Goal: Task Accomplishment & Management: Complete application form

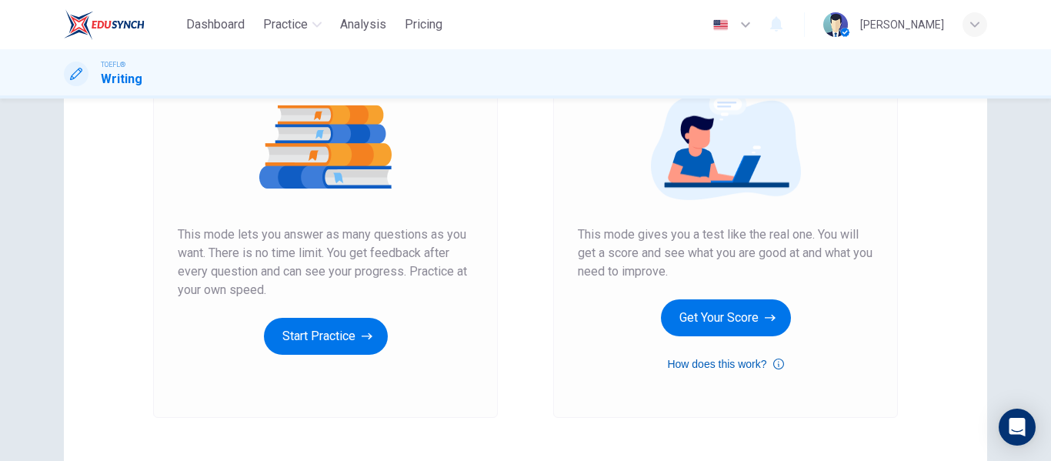
click at [745, 360] on button "How does this work?" at bounding box center [725, 364] width 116 height 18
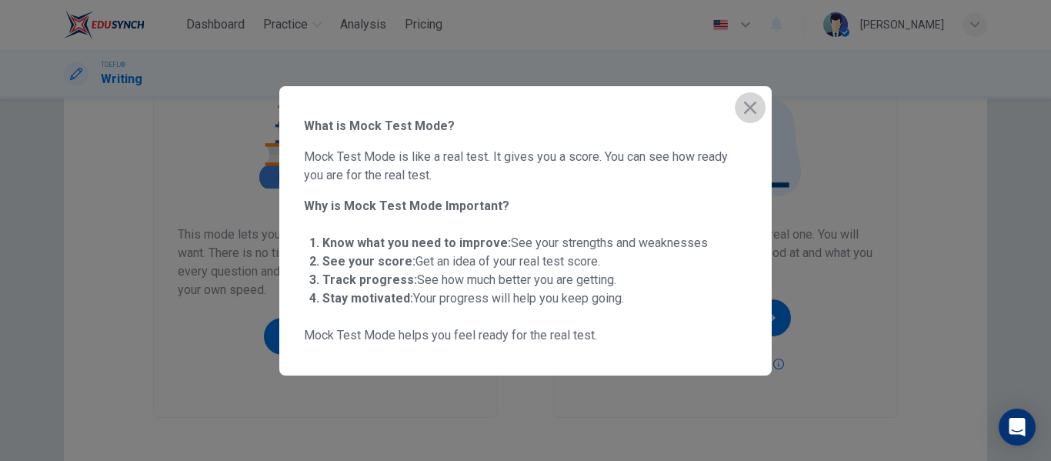
click at [744, 105] on icon "button" at bounding box center [750, 108] width 18 height 18
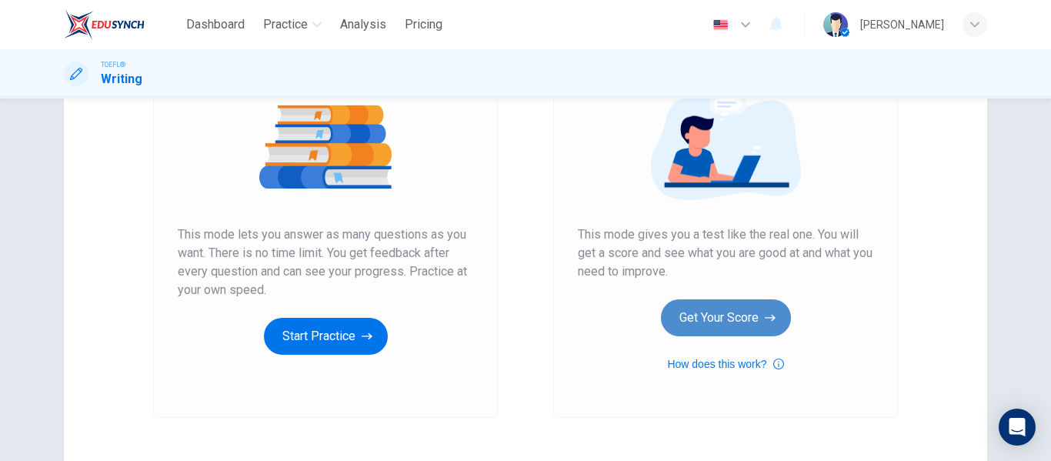
click at [753, 326] on button "Get Your Score" at bounding box center [726, 317] width 130 height 37
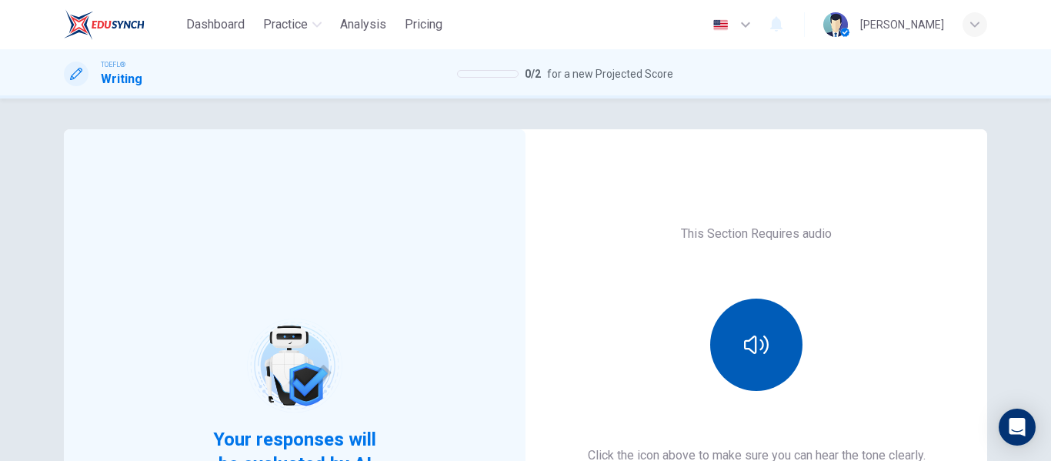
click at [776, 337] on button "button" at bounding box center [756, 345] width 92 height 92
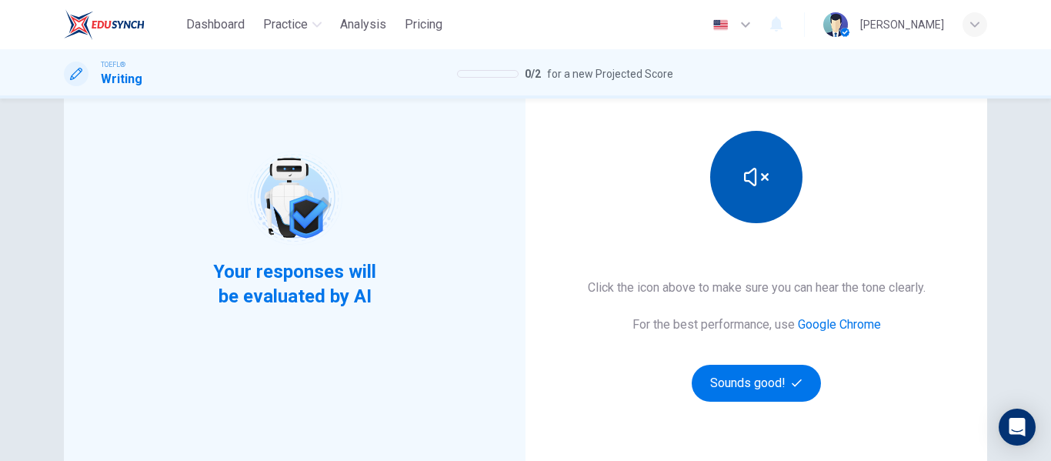
scroll to position [169, 0]
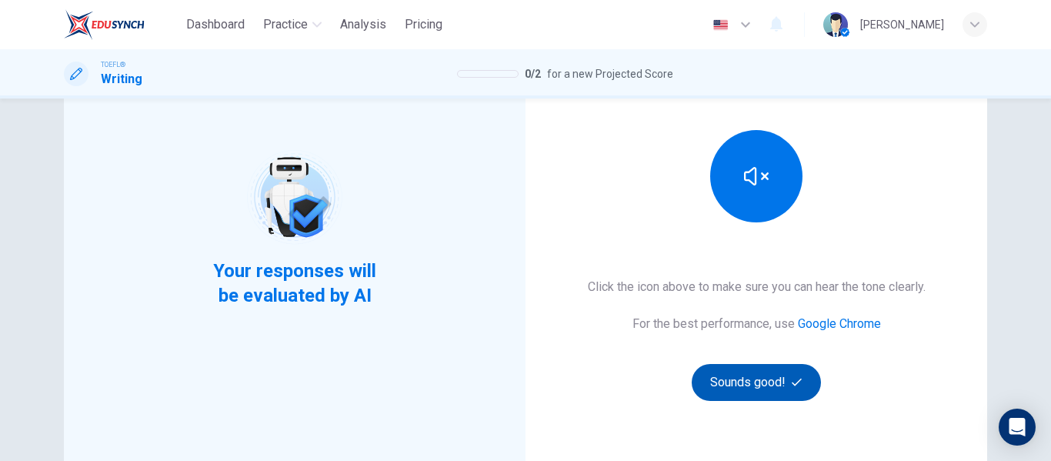
click at [764, 375] on button "Sounds good!" at bounding box center [756, 382] width 129 height 37
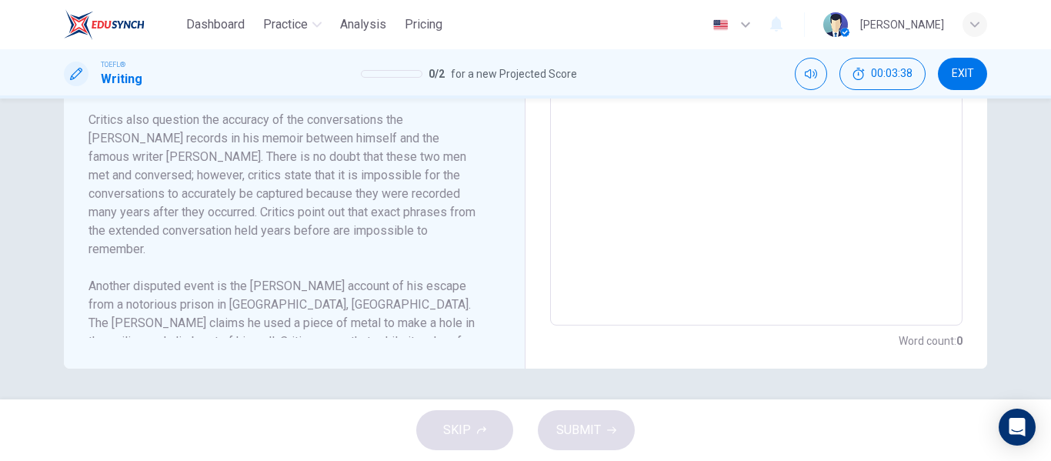
scroll to position [210, 0]
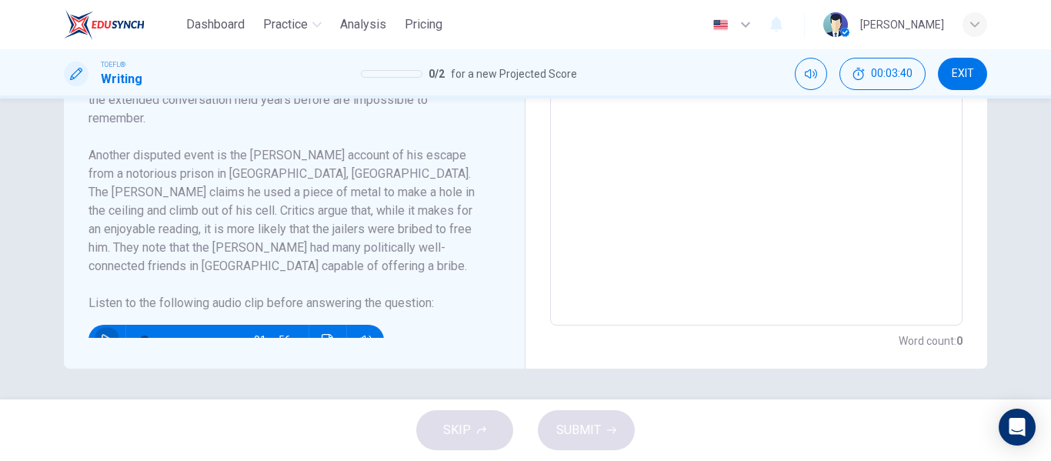
click at [102, 334] on icon "button" at bounding box center [107, 340] width 11 height 12
type input "0"
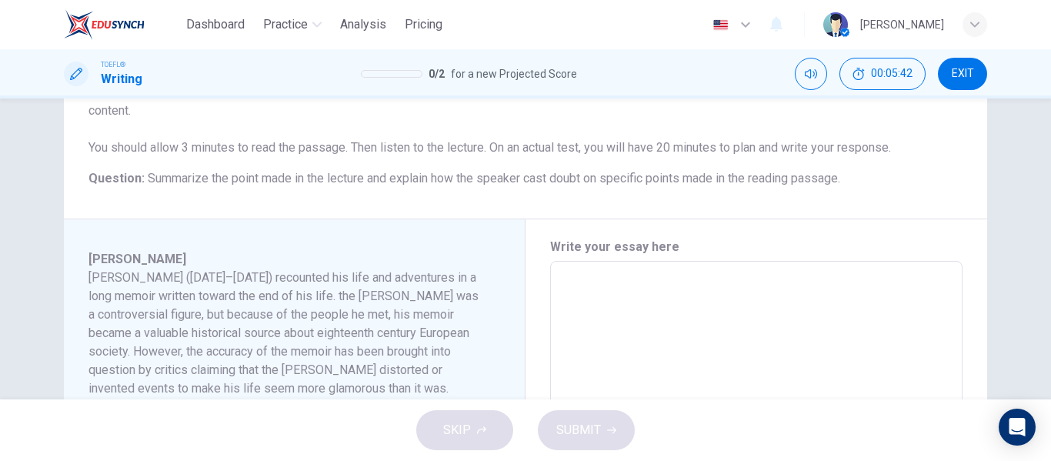
scroll to position [208, 0]
type textarea "T"
type textarea "x"
type textarea "Th"
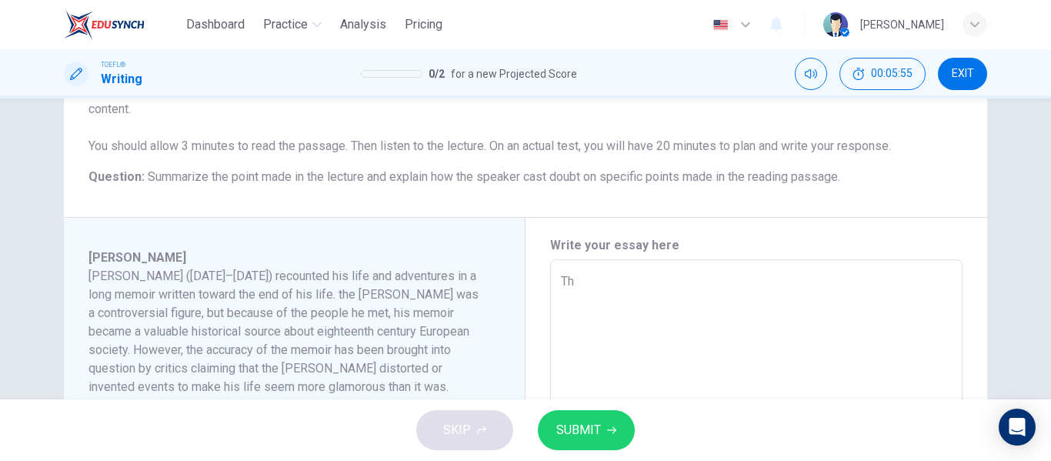
type textarea "x"
type textarea "The"
type textarea "x"
type textarea "The L"
type textarea "x"
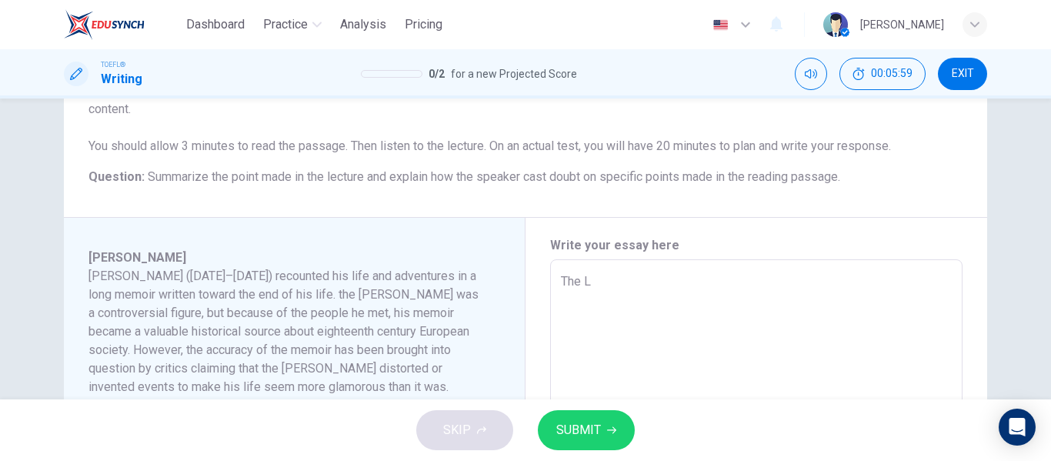
type textarea "The"
type textarea "x"
type textarea "The r"
type textarea "x"
type textarea "The re"
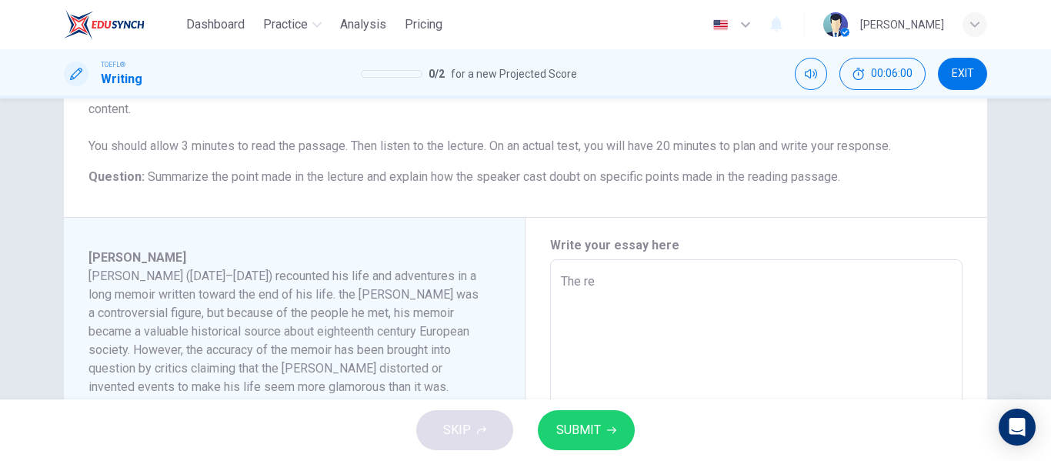
type textarea "x"
type textarea "The rea"
type textarea "x"
type textarea "The readi"
type textarea "x"
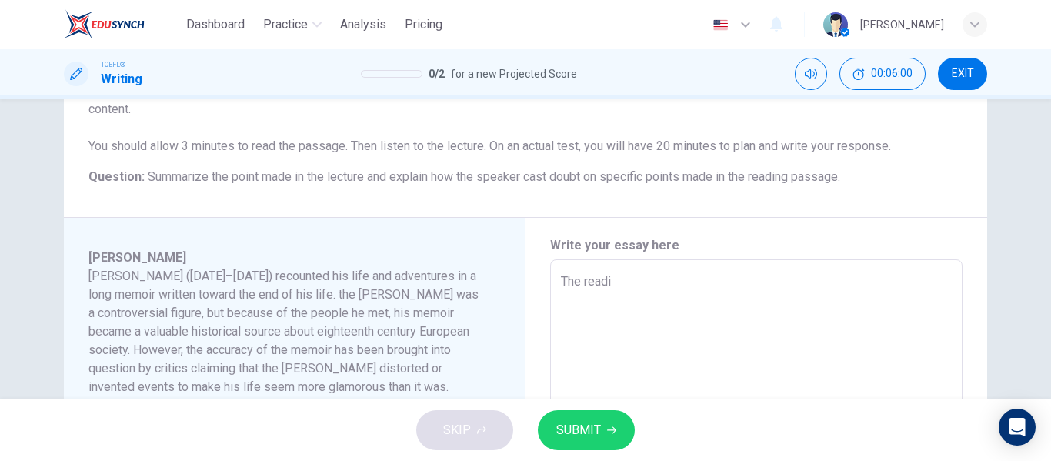
type textarea "The readin"
type textarea "x"
type textarea "The reading"
type textarea "x"
type textarea "The reading"
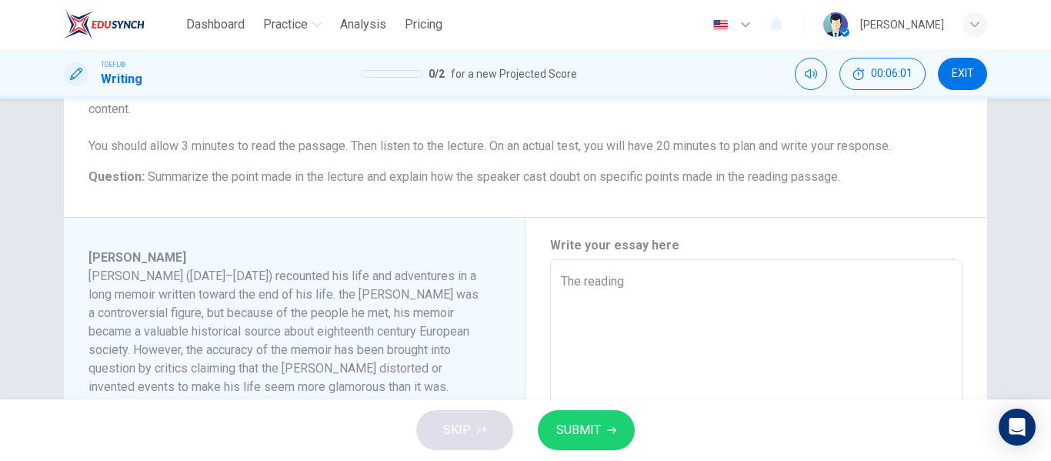
type textarea "x"
type textarea "The reading p"
type textarea "x"
type textarea "The reading pa"
type textarea "x"
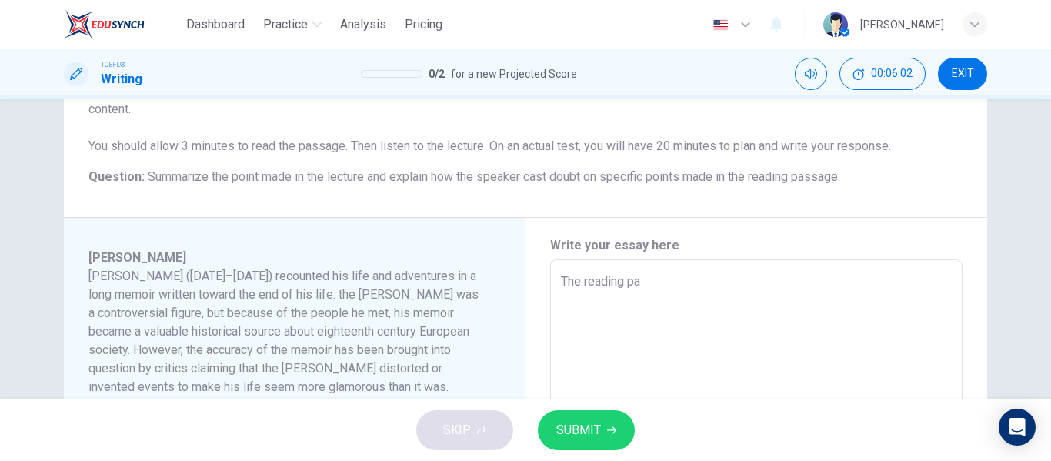
type textarea "The reading pas"
type textarea "x"
type textarea "The reading pass"
type textarea "x"
type textarea "The reading passa"
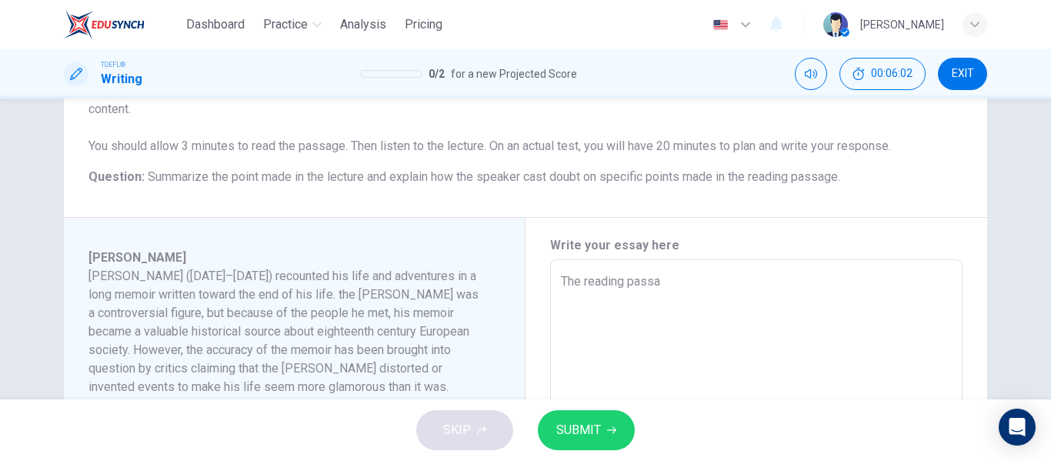
type textarea "x"
type textarea "The reading passag"
type textarea "x"
type textarea "The reading passage"
type textarea "x"
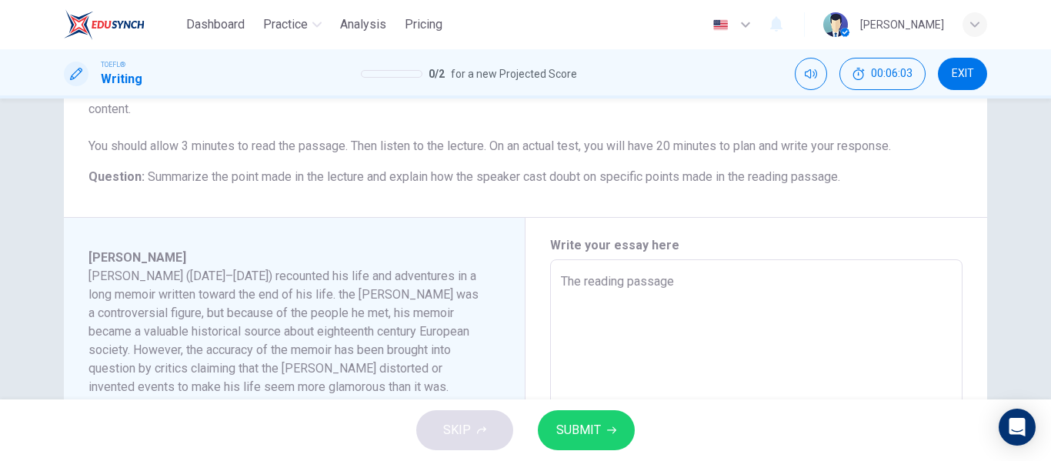
type textarea "The reading passage"
type textarea "x"
type textarea "The reading passage t"
type textarea "x"
type textarea "The reading passage ta"
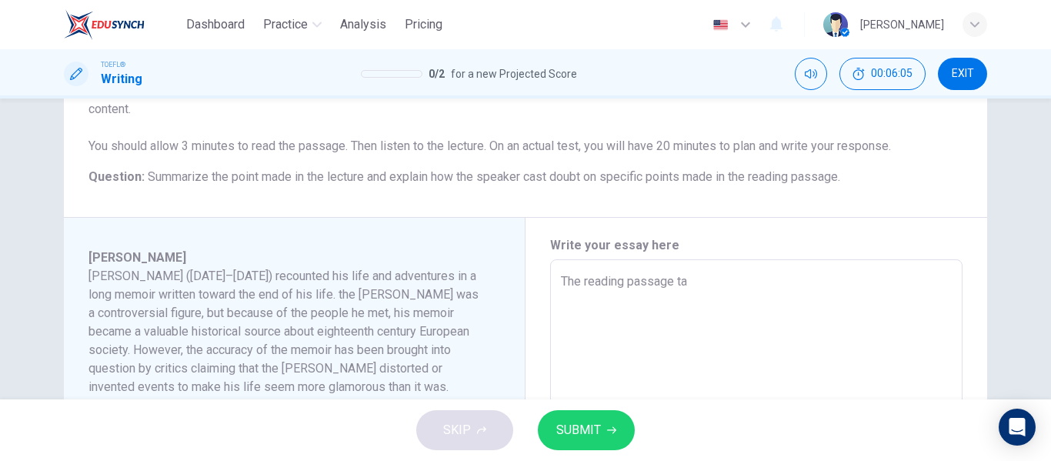
type textarea "x"
type textarea "The reading passage tal"
type textarea "x"
type textarea "The reading passage talk"
type textarea "x"
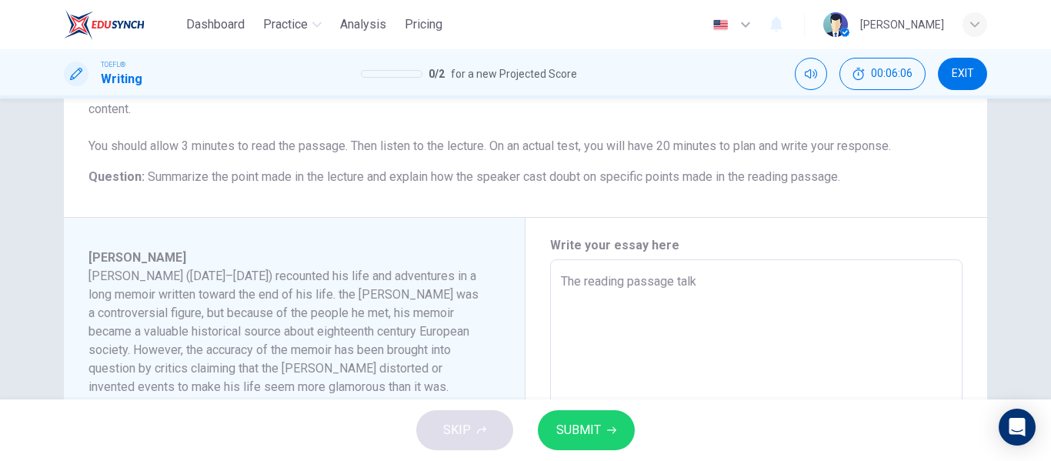
type textarea "The reading passage talks"
type textarea "x"
type textarea "The reading passage talks"
type textarea "x"
type textarea "The reading passage talks a"
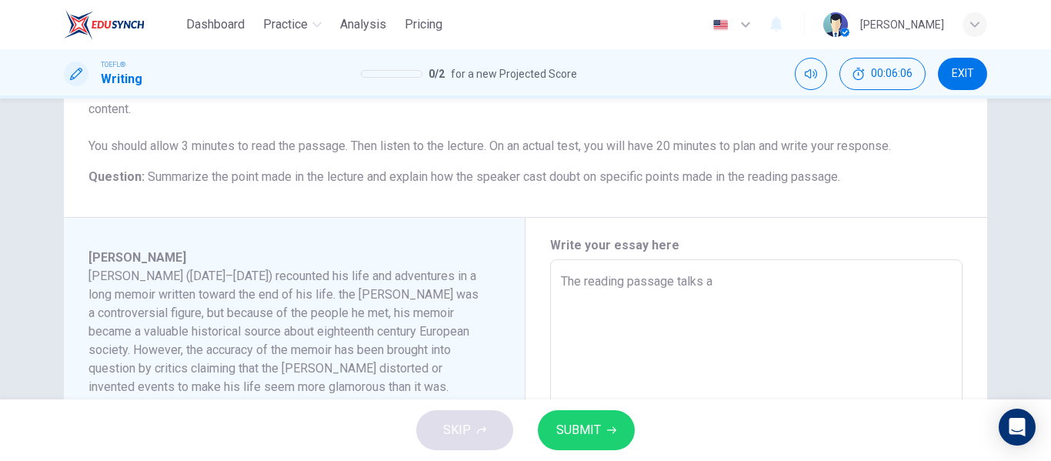
type textarea "x"
type textarea "The reading passage talks ab"
type textarea "x"
type textarea "The reading passage talks abo"
type textarea "x"
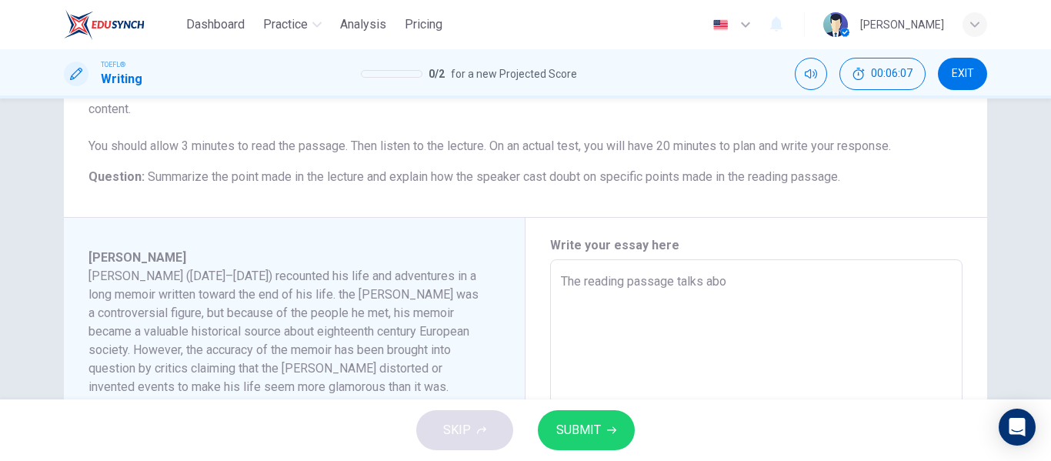
type textarea "The reading passage talks abou"
type textarea "x"
type textarea "The reading passage talks about"
type textarea "x"
type textarea "The reading passage talks about"
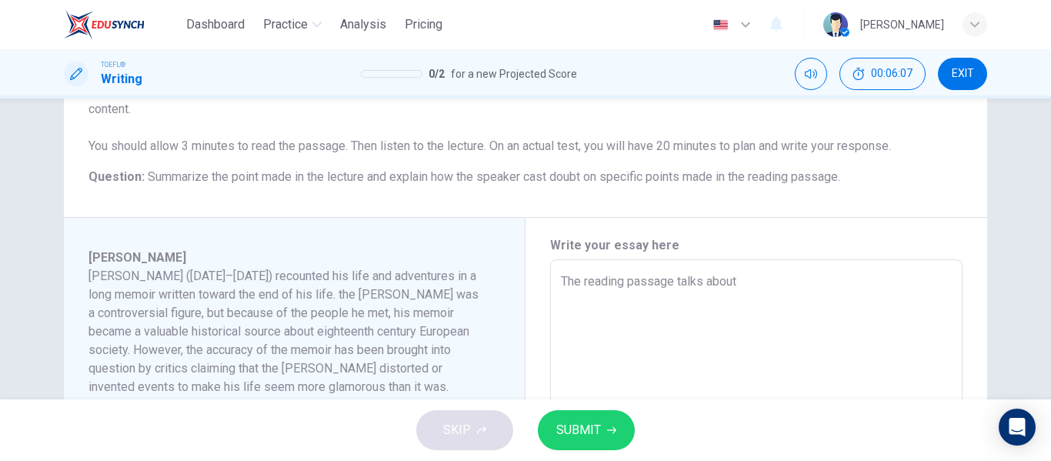
type textarea "x"
type textarea "The reading passage talks about C"
type textarea "x"
type textarea "The reading passage talks about Ch"
type textarea "x"
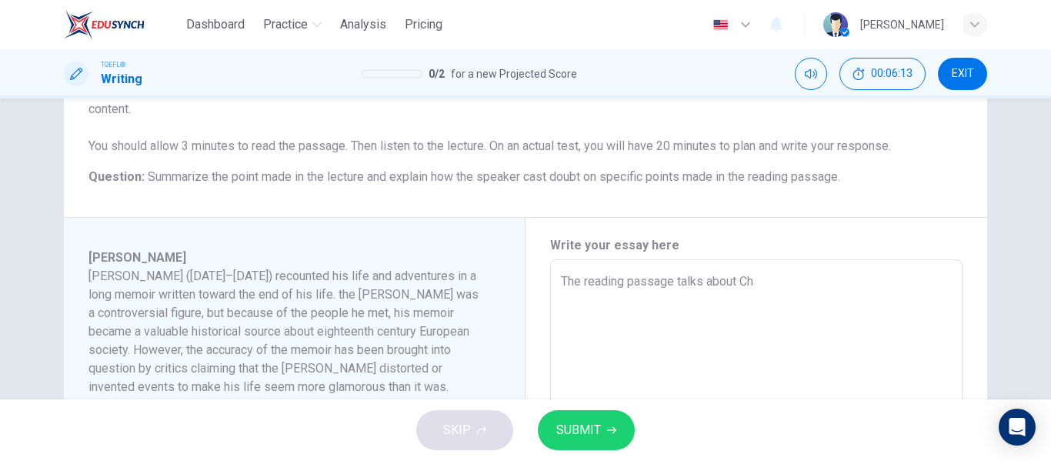
type textarea "The reading passage talks about Che"
type textarea "x"
type textarea "The reading passage talks about Chev"
type textarea "x"
type textarea "The reading passage talks about Cheva"
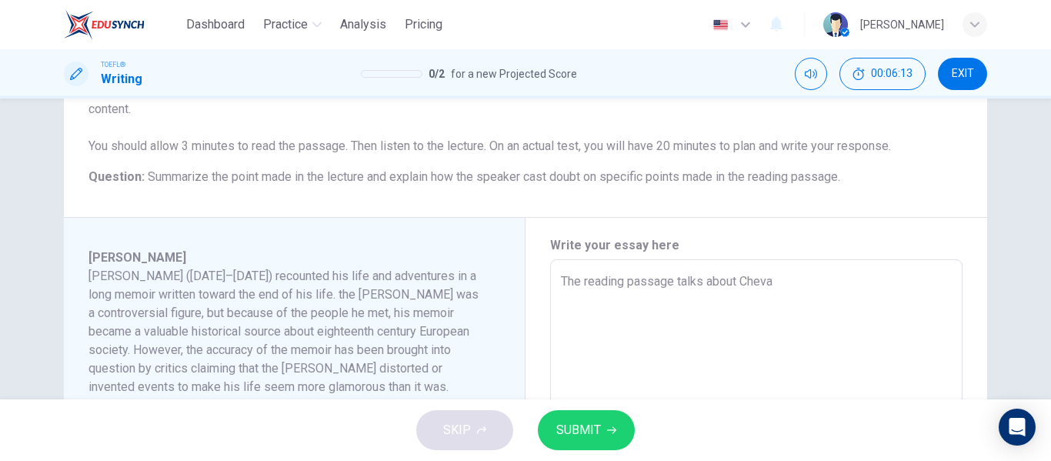
type textarea "x"
type textarea "The reading passage talks about Cheval"
type textarea "x"
type textarea "The reading passage talks about [PERSON_NAME]"
type textarea "x"
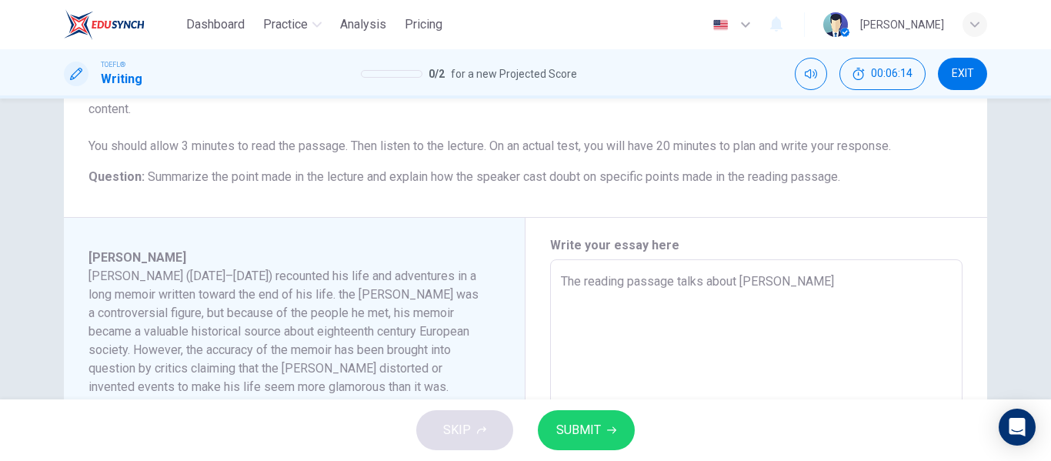
type textarea "The reading passage talks about Chevalie"
type textarea "x"
type textarea "The reading passage talks about [PERSON_NAME]"
type textarea "x"
type textarea "The reading passage talks about [PERSON_NAME]"
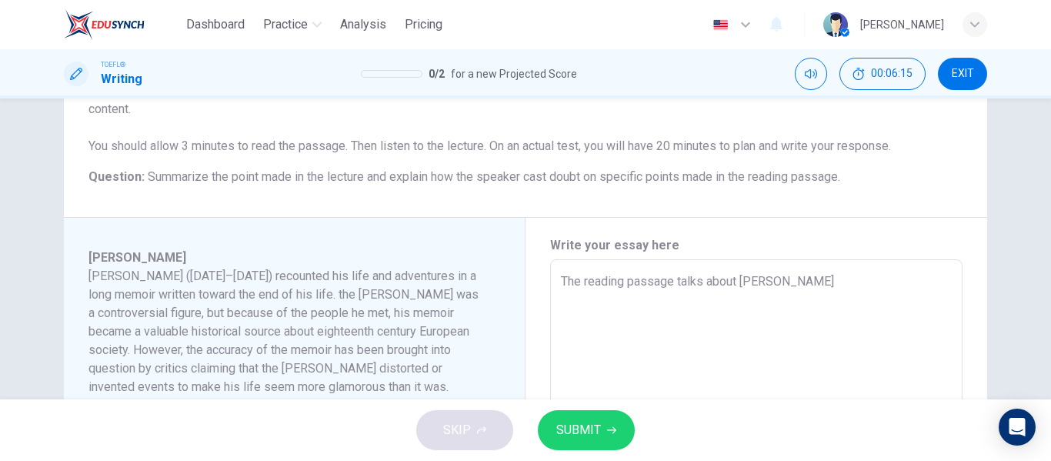
type textarea "x"
type textarea "The reading passage talks about [PERSON_NAME]"
type textarea "x"
type textarea "The reading passage talks about [PERSON_NAME] me"
type textarea "x"
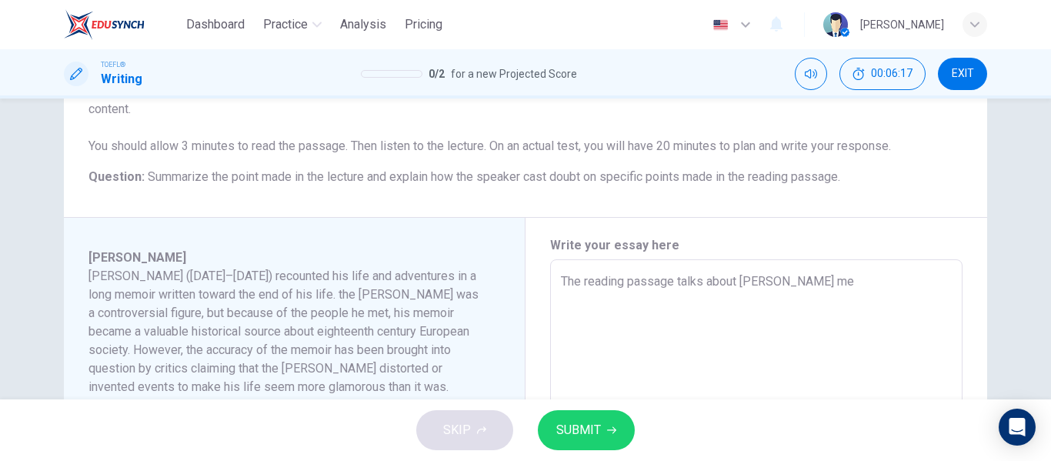
type textarea "The reading passage talks about [PERSON_NAME] mem"
type textarea "x"
type textarea "The reading passage talks about [PERSON_NAME] memo"
type textarea "x"
type textarea "The reading passage talks about [PERSON_NAME] memoi"
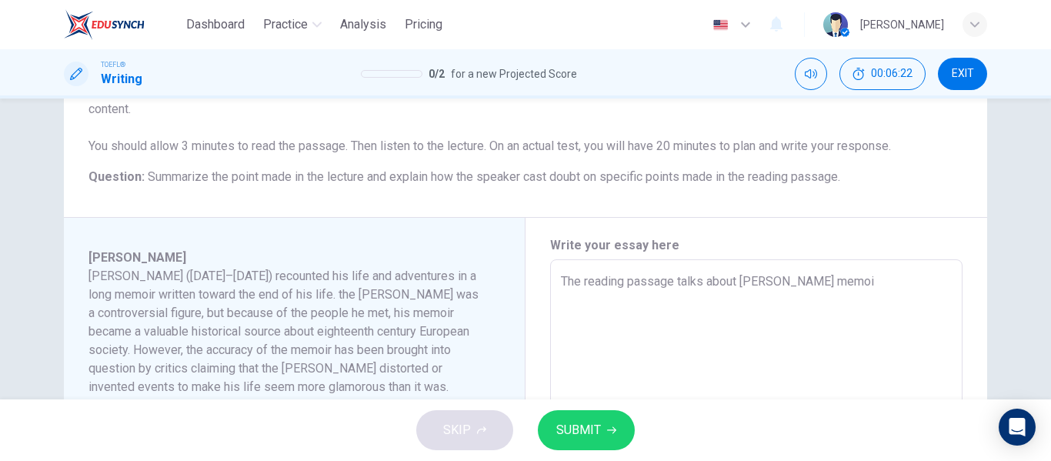
type textarea "x"
type textarea "The reading passage talks about [PERSON_NAME] memoir"
type textarea "x"
type textarea "The reading passage talks about [PERSON_NAME] memoir"
type textarea "x"
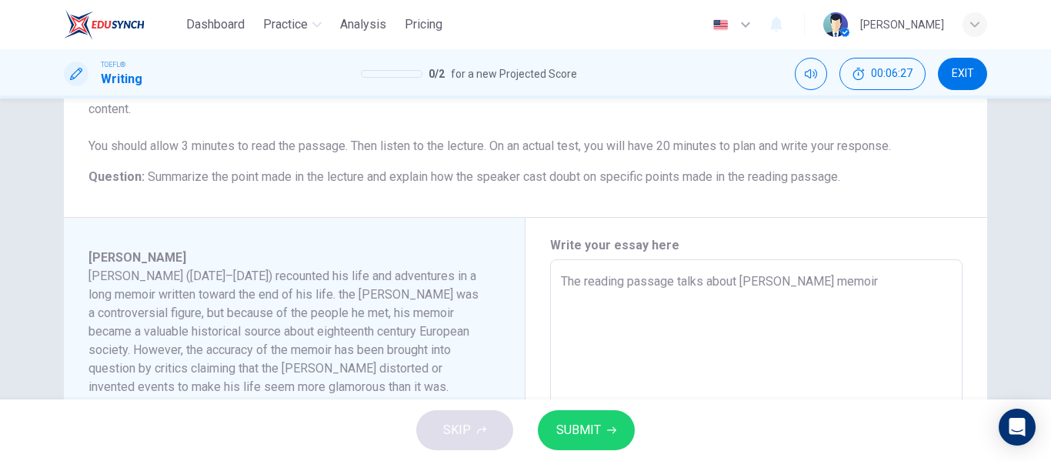
type textarea "The reading passage talks about [PERSON_NAME] memoir"
type textarea "x"
type textarea "The reading passage talks about [PERSON_NAME] memoir,"
type textarea "x"
type textarea "The reading passage talks about [PERSON_NAME] memoir,"
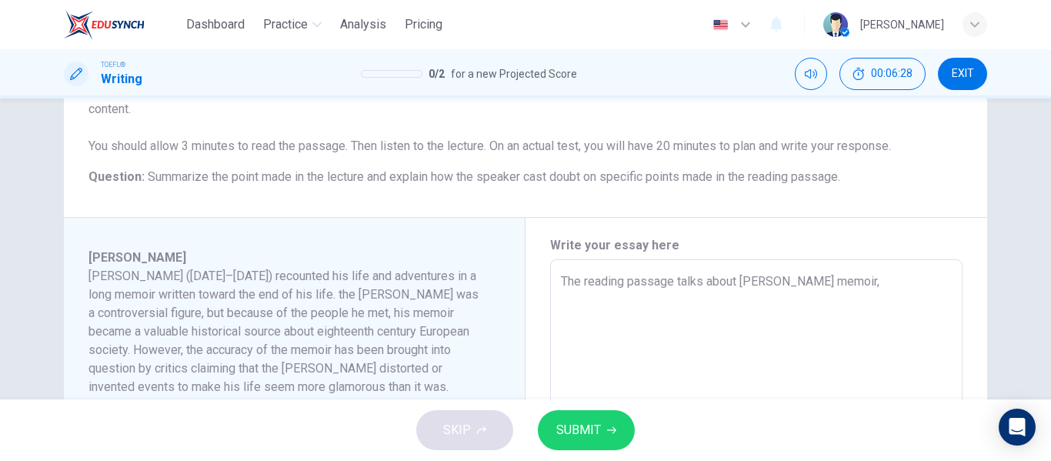
type textarea "x"
type textarea "The reading passage talks about [PERSON_NAME] memoir, i"
type textarea "x"
type textarea "The reading passage talks about [PERSON_NAME] memoir, it"
type textarea "x"
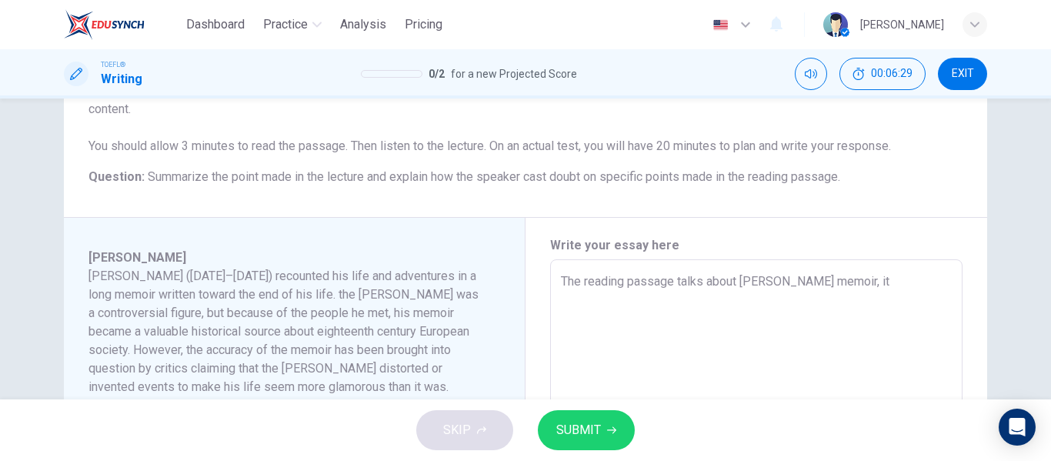
type textarea "The reading passage talks about [PERSON_NAME] memoir, it"
type textarea "x"
type textarea "The reading passage talks about [PERSON_NAME] memoir, it"
type textarea "x"
type textarea "The reading passage talks about [PERSON_NAME] memoir, i"
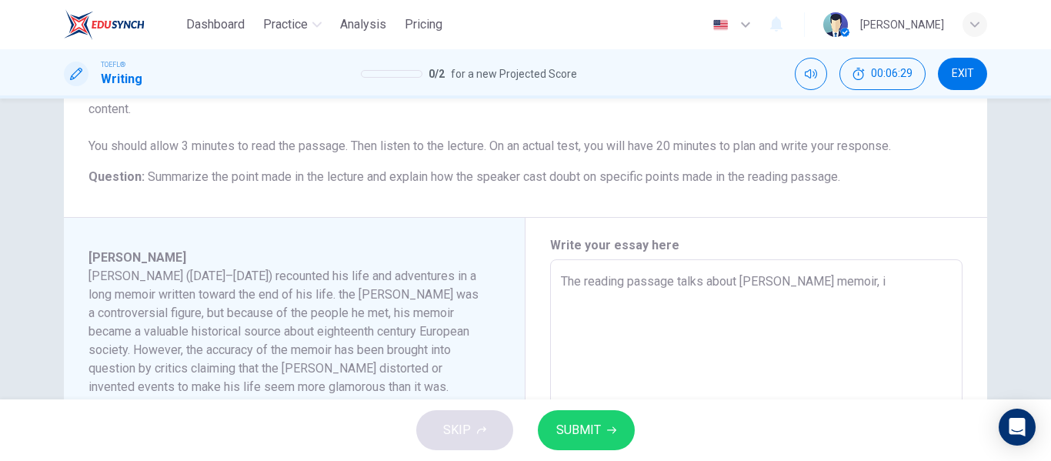
type textarea "x"
type textarea "The reading passage talks about [PERSON_NAME] memoir,"
type textarea "x"
type textarea "The reading passage talks about [PERSON_NAME] memoir,"
type textarea "x"
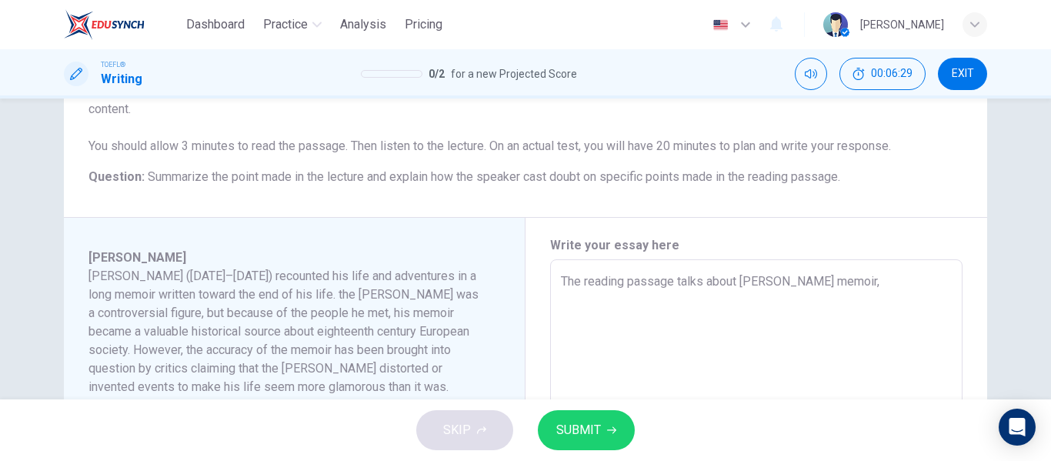
type textarea "The reading passage talks about [PERSON_NAME] memoir"
type textarea "x"
type textarea "The reading passage talks about [PERSON_NAME] memoir."
type textarea "x"
type textarea "The reading passage talks about [PERSON_NAME] memoir."
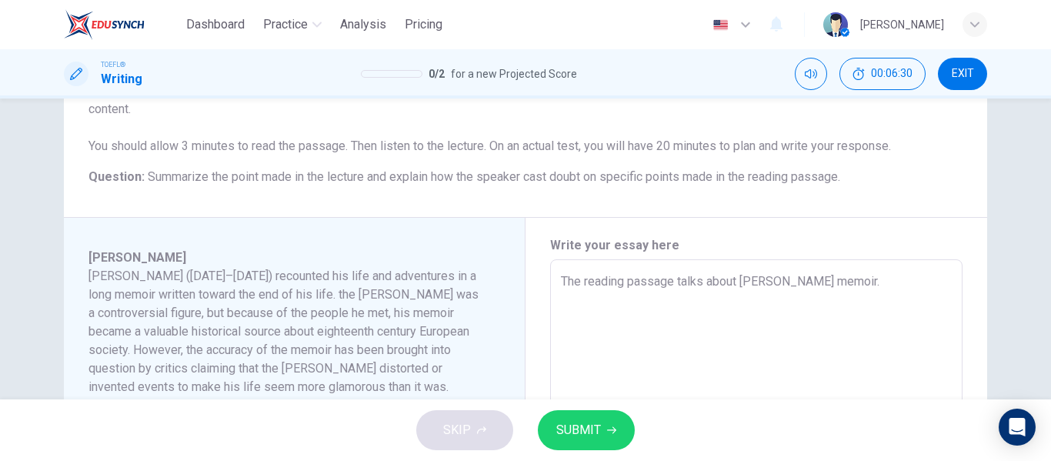
type textarea "x"
type textarea "The reading passage talks about [PERSON_NAME] memoir. I"
type textarea "x"
type textarea "The reading passage talks about [PERSON_NAME] memoir. It"
type textarea "x"
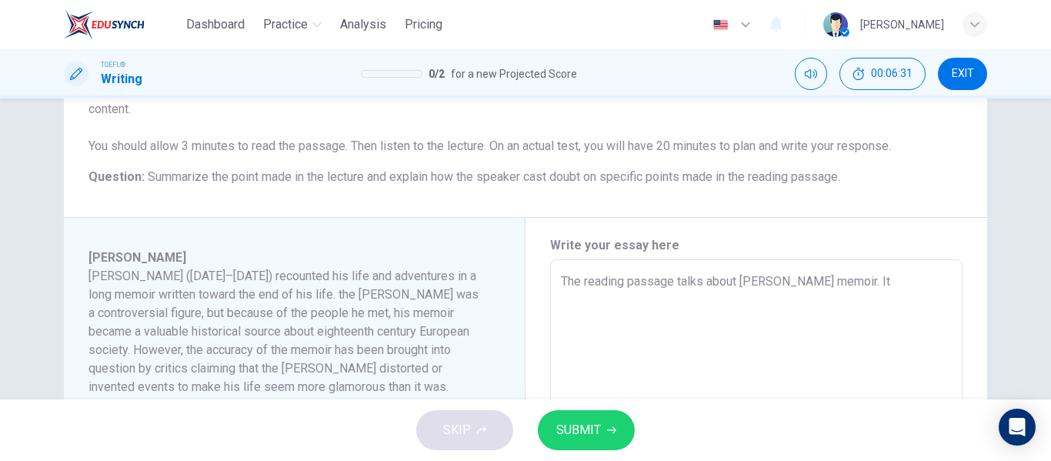
type textarea "The reading passage talks about [PERSON_NAME] memoir. It"
type textarea "x"
type textarea "The reading passage talks about [PERSON_NAME] memoir. It a"
type textarea "x"
type textarea "The reading passage talks about [PERSON_NAME] memoir. It ar"
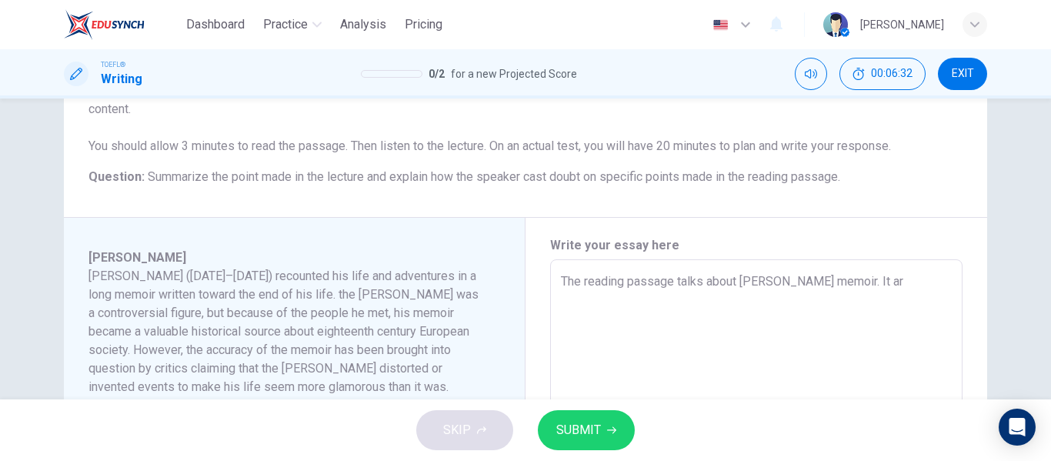
type textarea "x"
type textarea "The reading passage talks about [PERSON_NAME] memoir. It arg"
type textarea "x"
type textarea "The reading passage talks about [PERSON_NAME] memoir. It argu"
type textarea "x"
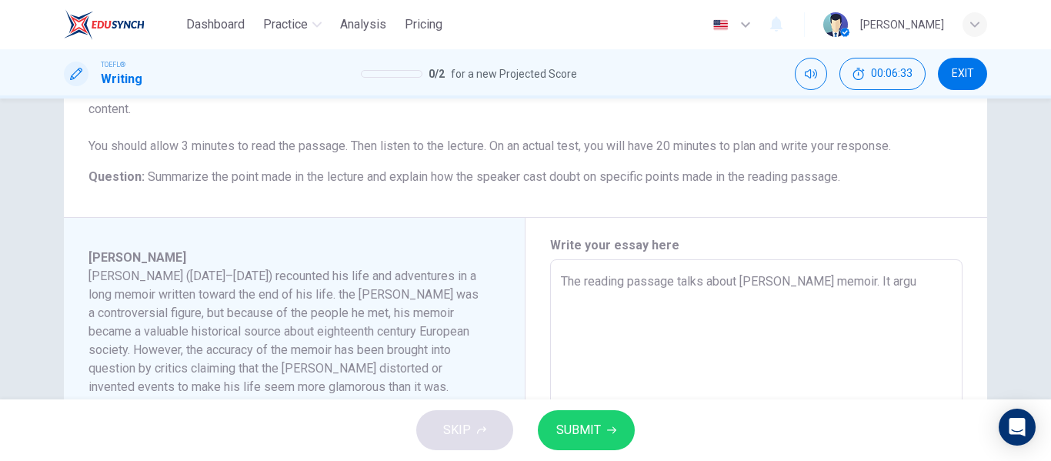
type textarea "The reading passage talks about [PERSON_NAME] memoir. It argue"
type textarea "x"
type textarea "The reading passage talks about [PERSON_NAME] memoir. It argues"
type textarea "x"
type textarea "The reading passage talks about [PERSON_NAME] memoir. It argues"
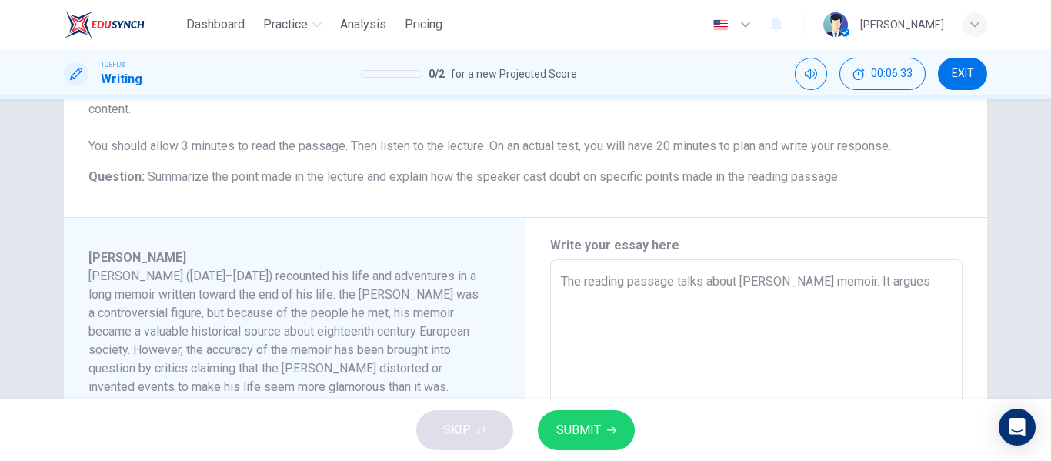
type textarea "x"
type textarea "The reading passage talks about [PERSON_NAME] memoir. It argues a"
type textarea "x"
type textarea "The reading passage talks about [PERSON_NAME] memoir. It argues al"
type textarea "x"
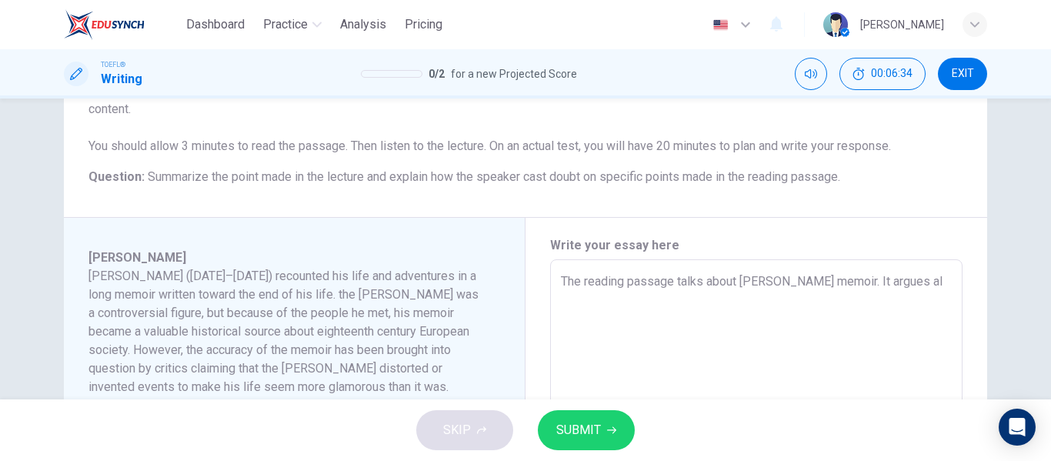
type textarea "The reading passage talks about [PERSON_NAME] memoir. It argues alo"
type textarea "x"
type textarea "The reading passage talks about [PERSON_NAME] memoir. It argues alon"
type textarea "x"
type textarea "The reading passage talks about [PERSON_NAME] memoir. It argues along"
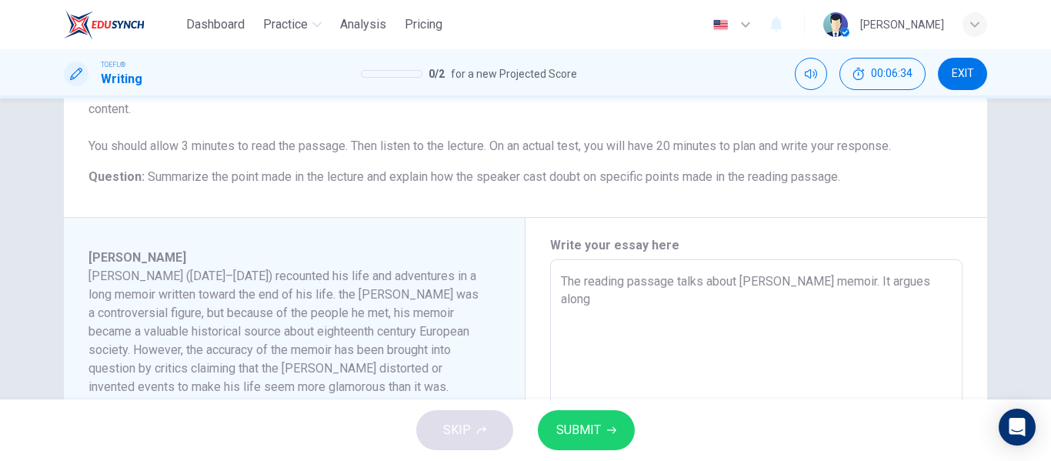
type textarea "x"
type textarea "The reading passage talks about [PERSON_NAME] memoir. It argues along"
type textarea "x"
type textarea "The reading passage talks about [PERSON_NAME] memoir. It argues along t"
type textarea "x"
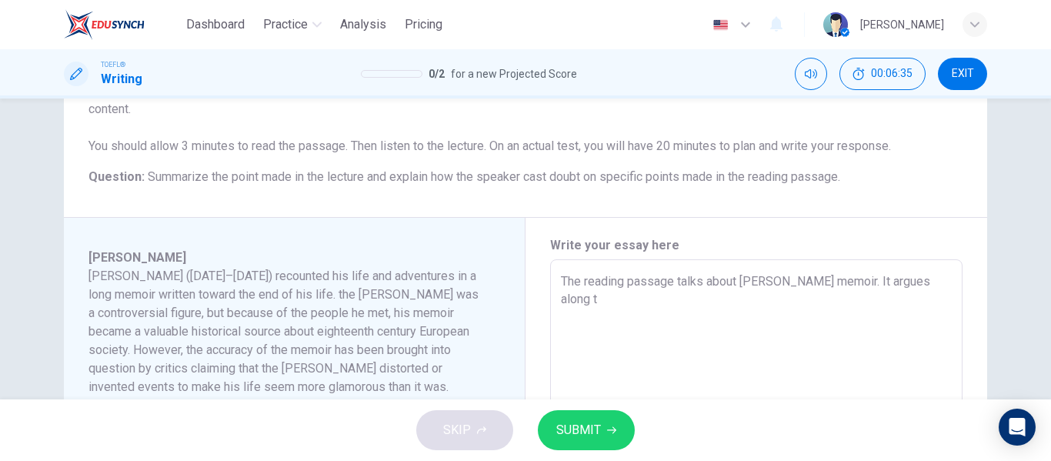
type textarea "The reading passage talks about [PERSON_NAME] memoir. It argues along th"
type textarea "x"
type textarea "The reading passage talks about [PERSON_NAME] memoir. It argues along the"
type textarea "x"
type textarea "The reading passage talks about [PERSON_NAME] memoir. It argues along the"
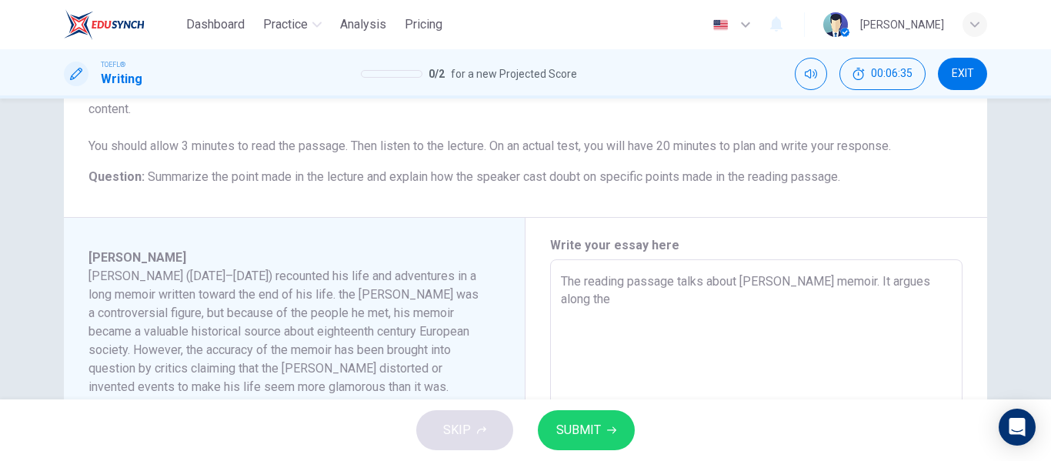
type textarea "x"
type textarea "The reading passage talks about [PERSON_NAME] memoir. It argues along the p"
type textarea "x"
type textarea "The reading passage talks about [PERSON_NAME] memoir. It argues along the pa"
type textarea "x"
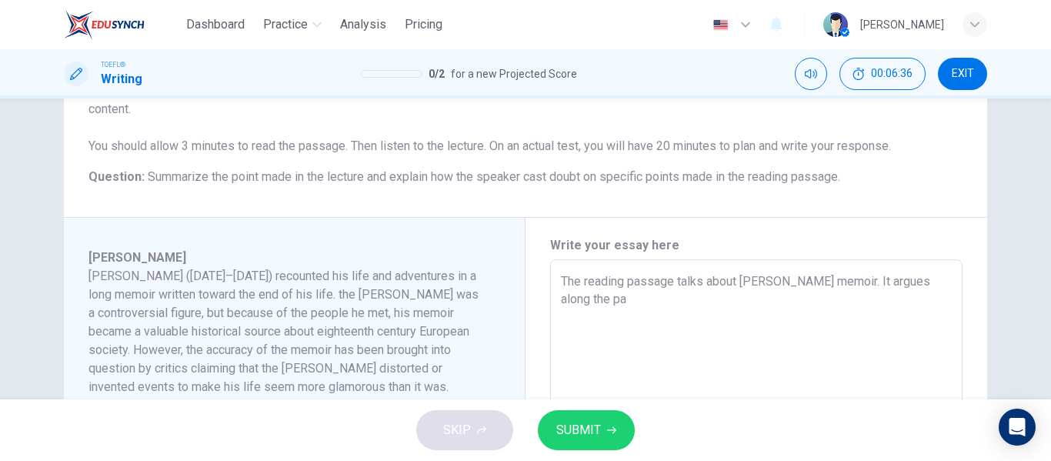
type textarea "The reading passage talks about [PERSON_NAME] memoir. It argues along the pas"
type textarea "x"
type textarea "The reading passage talks about [PERSON_NAME] memoir. It argues along the pass"
type textarea "x"
type textarea "The reading passage talks about [PERSON_NAME] memoir. It argues along the passa"
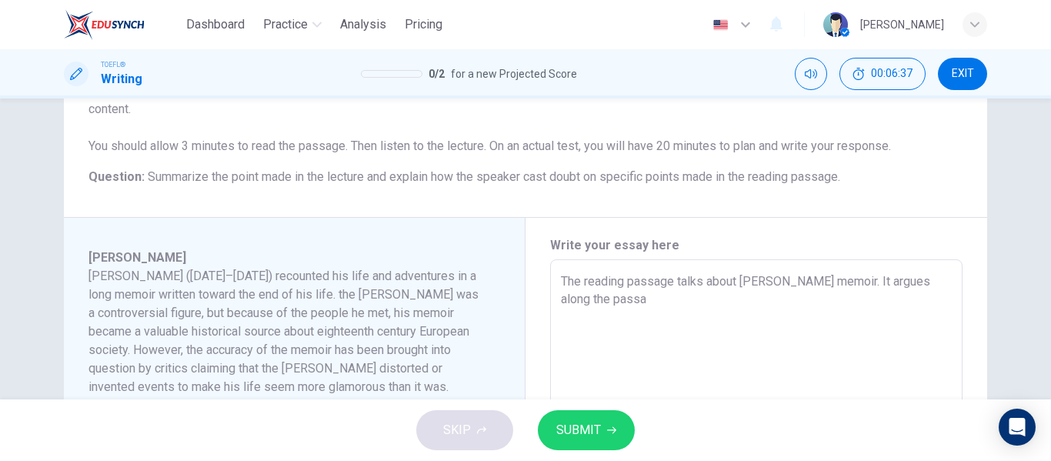
type textarea "x"
type textarea "The reading passage talks about [PERSON_NAME] memoir. It argues along the passag"
type textarea "x"
type textarea "The reading passage talks about [PERSON_NAME] memoir. It argues along the passa…"
type textarea "x"
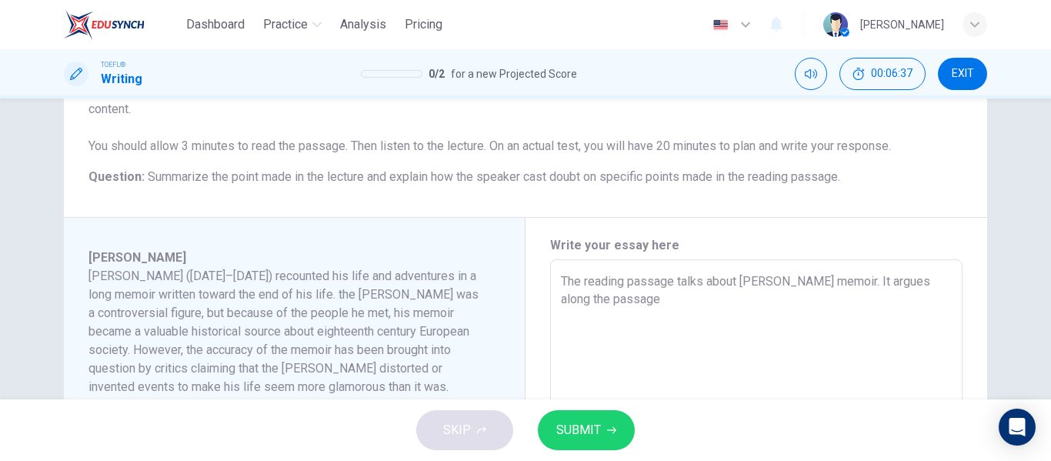
type textarea "The reading passage talks about [PERSON_NAME] memoir. It argues along the passa…"
type textarea "x"
type textarea "The reading passage talks about [PERSON_NAME] memoir. It argues along the passa…"
type textarea "x"
type textarea "The reading passage talks about [PERSON_NAME] memoir. It argues along the passa…"
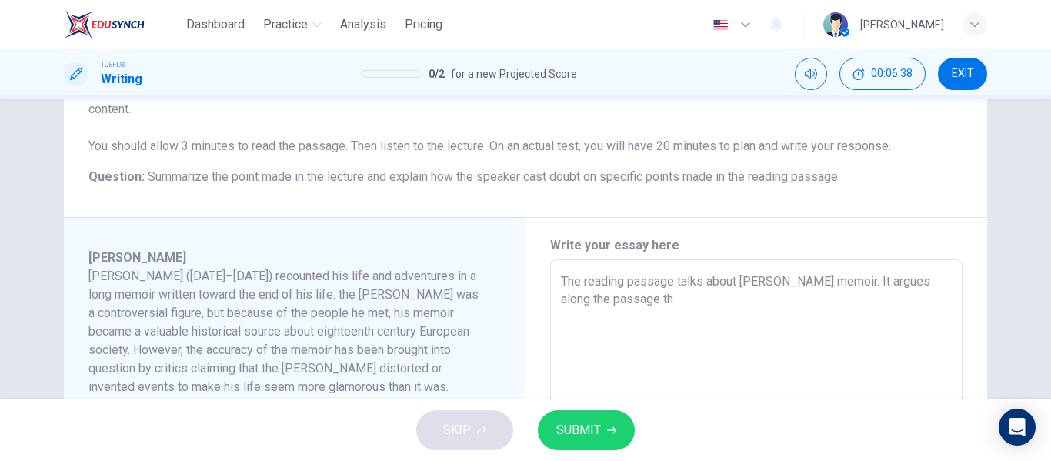
type textarea "x"
type textarea "The reading passage talks about [PERSON_NAME] memoir. It argues along the passa…"
type textarea "x"
type textarea "The reading passage talks about [PERSON_NAME] memoir. It argues along the passa…"
type textarea "x"
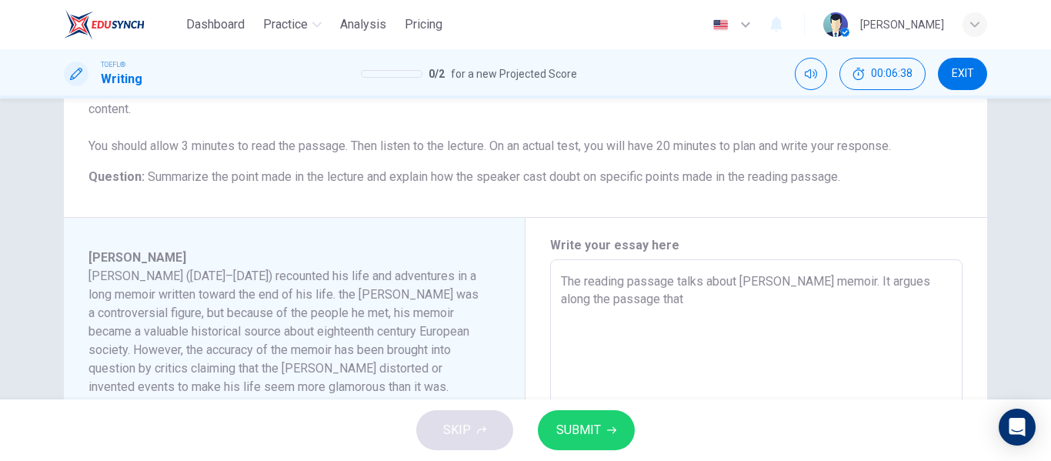
type textarea "The reading passage talks about [PERSON_NAME] memoir. It argues along the passa…"
type textarea "x"
type textarea "The reading passage talks about [PERSON_NAME] memoir. It argues along the passa…"
type textarea "x"
type textarea "The reading passage talks about [PERSON_NAME] memoir. It argues along the passa…"
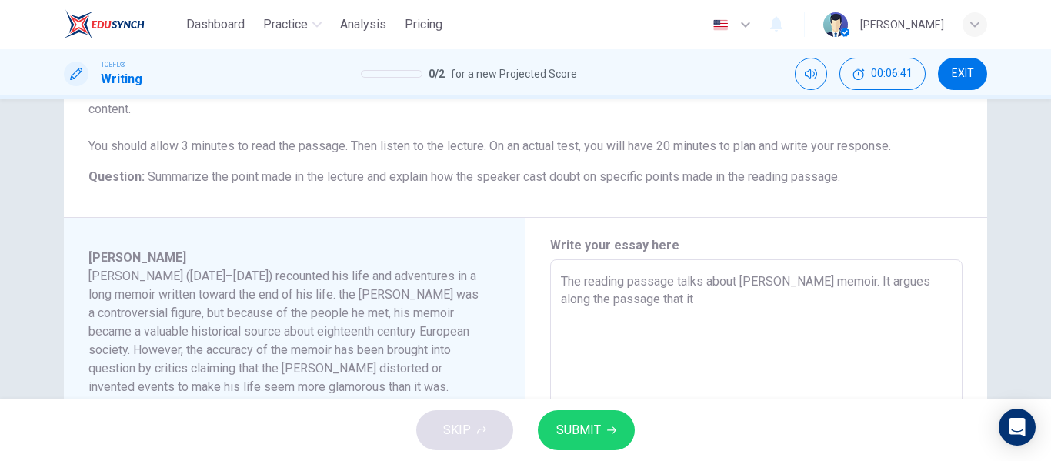
type textarea "x"
type textarea "The reading passage talks about [PERSON_NAME] memoir. It argues along the passa…"
type textarea "x"
type textarea "The reading passage talks about [PERSON_NAME] memoir. It argues along the passa…"
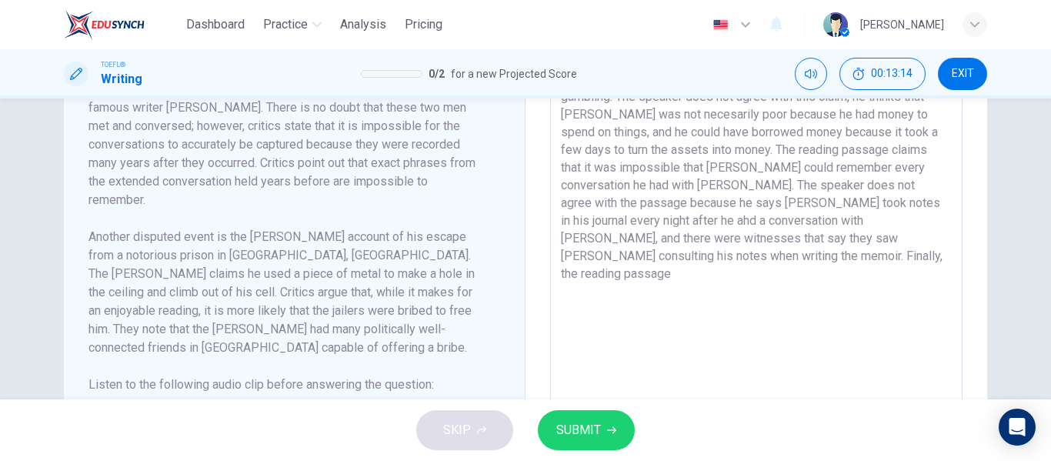
scroll to position [499, 0]
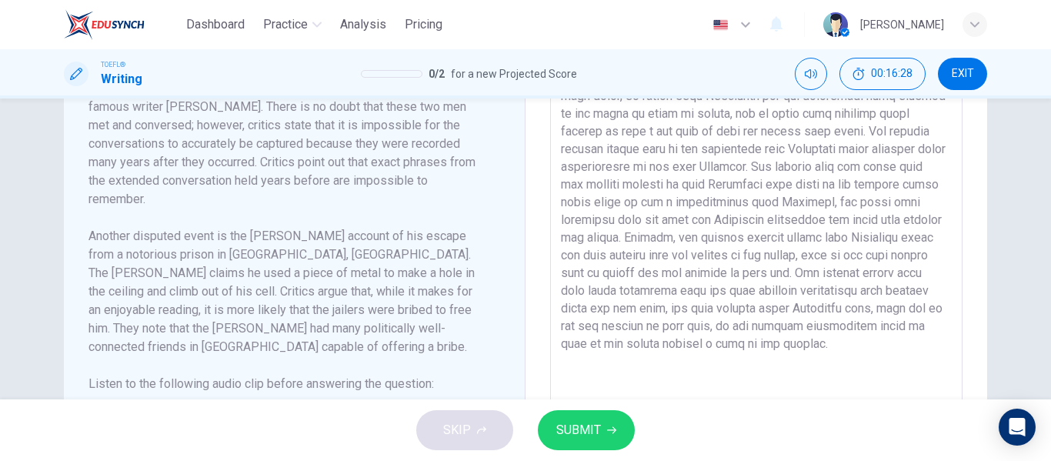
click at [593, 329] on textarea at bounding box center [756, 187] width 391 height 413
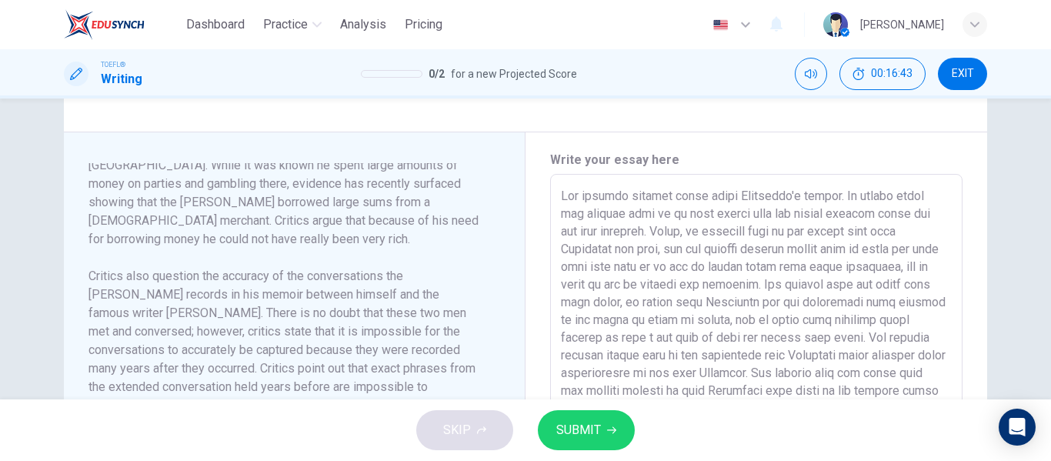
scroll to position [300, 0]
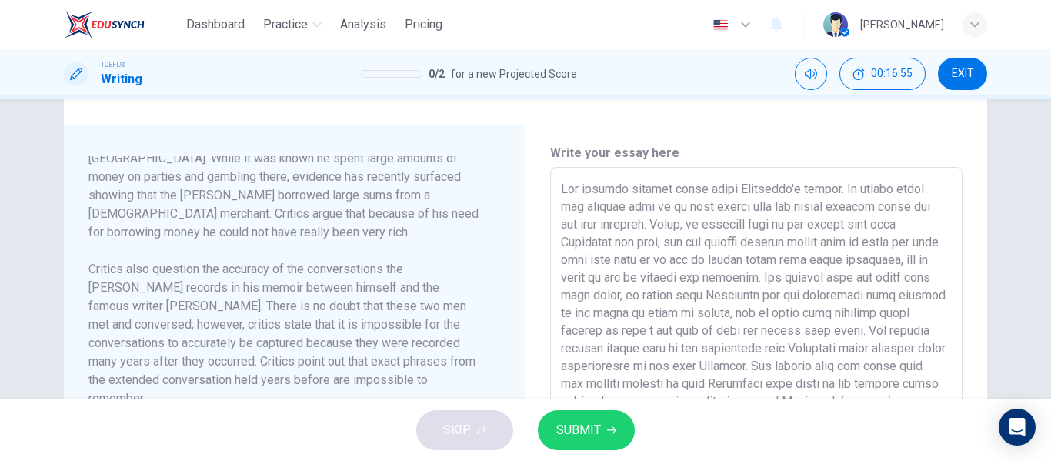
click at [726, 266] on textarea at bounding box center [756, 386] width 391 height 413
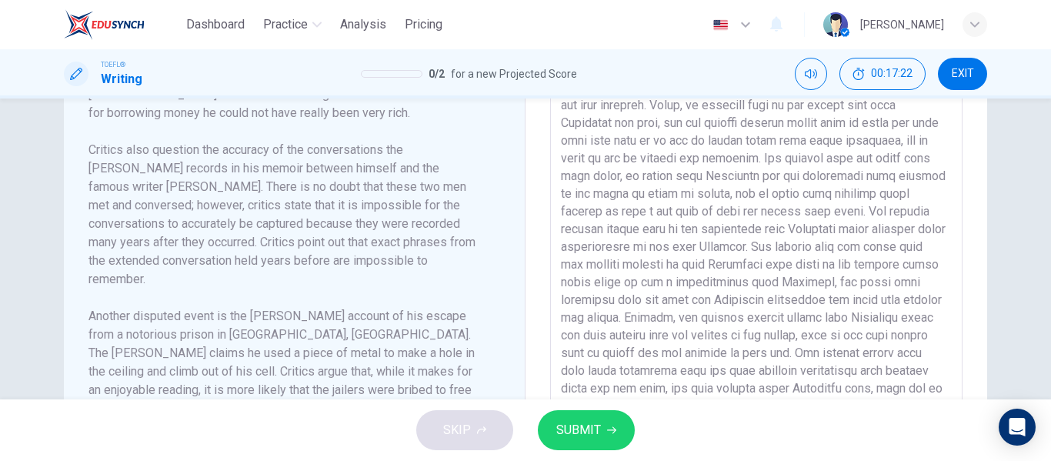
scroll to position [420, 0]
click at [788, 139] on textarea at bounding box center [756, 266] width 391 height 413
click at [861, 114] on textarea at bounding box center [756, 266] width 391 height 413
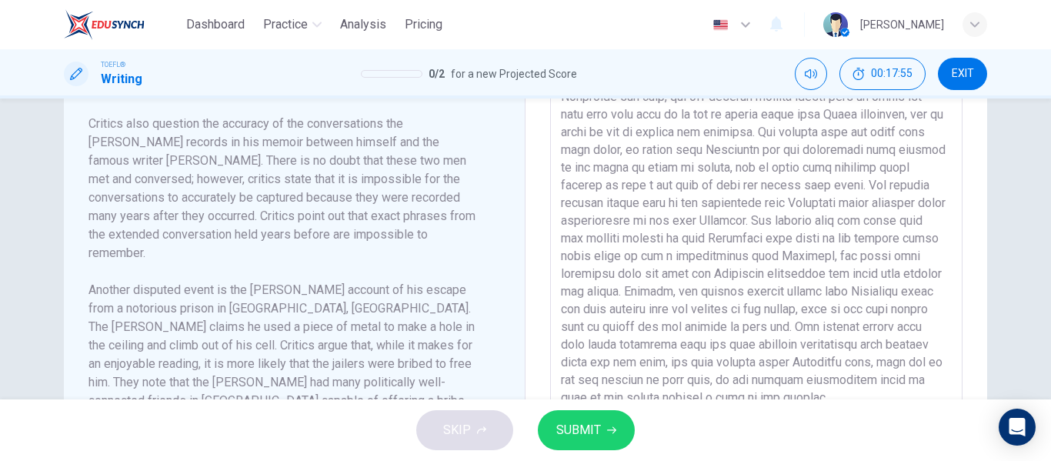
scroll to position [446, 0]
click at [677, 160] on textarea at bounding box center [756, 240] width 391 height 413
click at [885, 158] on textarea at bounding box center [756, 240] width 391 height 413
click at [885, 151] on textarea at bounding box center [756, 240] width 391 height 413
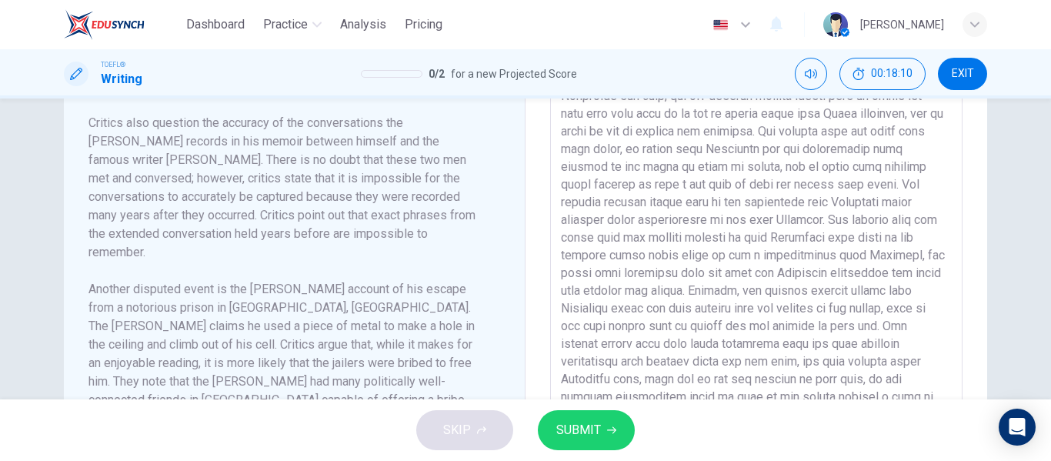
click at [868, 175] on textarea at bounding box center [756, 240] width 391 height 413
click at [674, 149] on textarea at bounding box center [756, 240] width 391 height 413
click at [645, 204] on textarea at bounding box center [756, 240] width 391 height 413
click at [638, 276] on textarea at bounding box center [756, 240] width 391 height 413
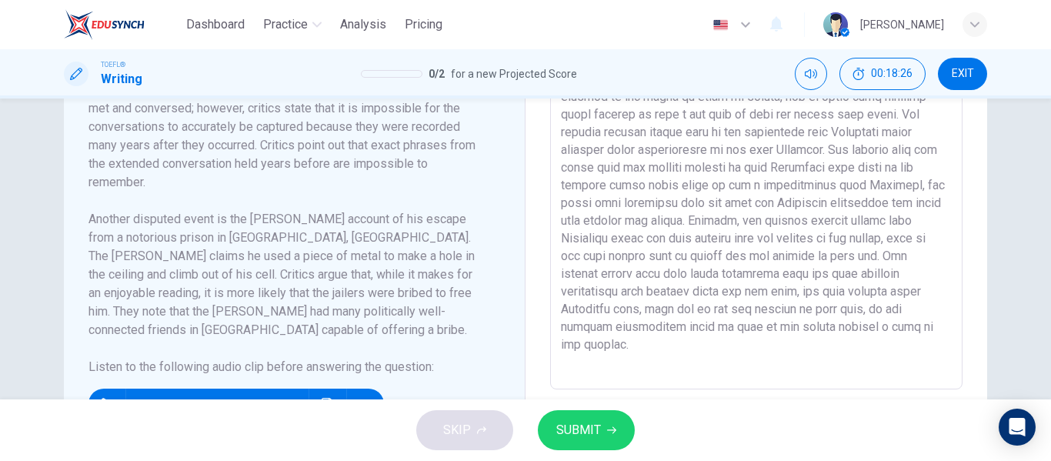
scroll to position [580, 0]
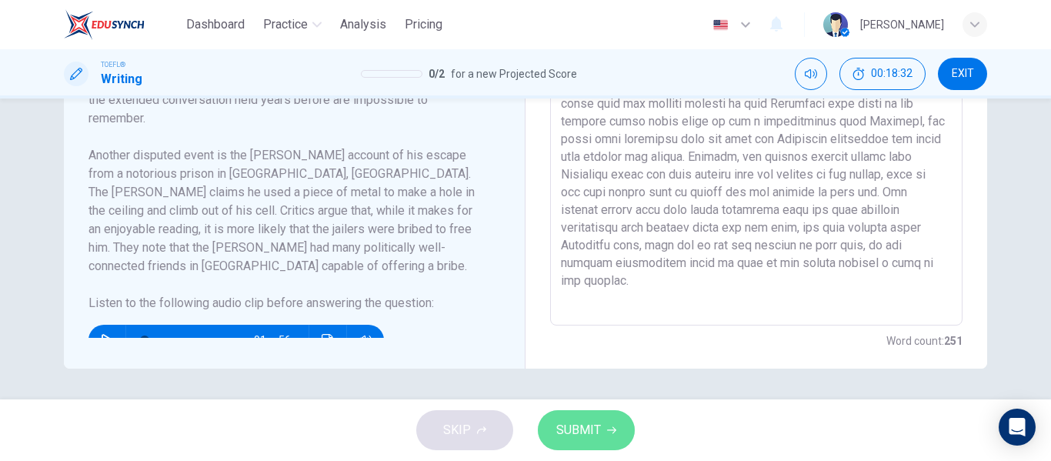
click at [604, 429] on button "SUBMIT" at bounding box center [586, 430] width 97 height 40
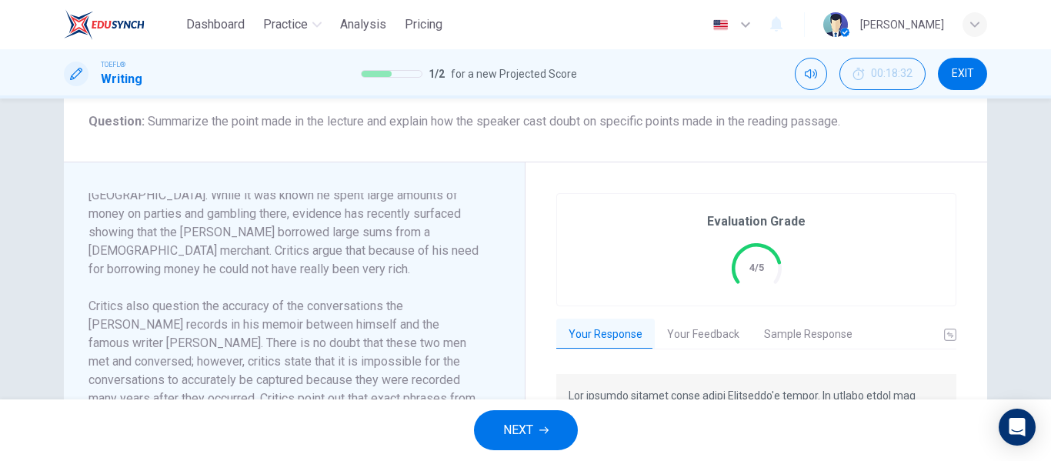
scroll to position [264, 0]
click at [702, 337] on button "Your Feedback" at bounding box center [703, 334] width 97 height 32
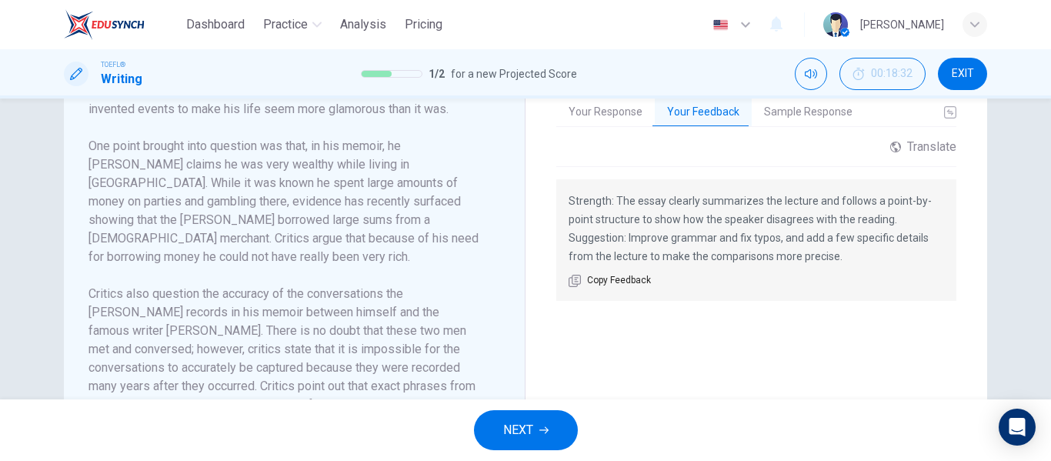
scroll to position [493, 0]
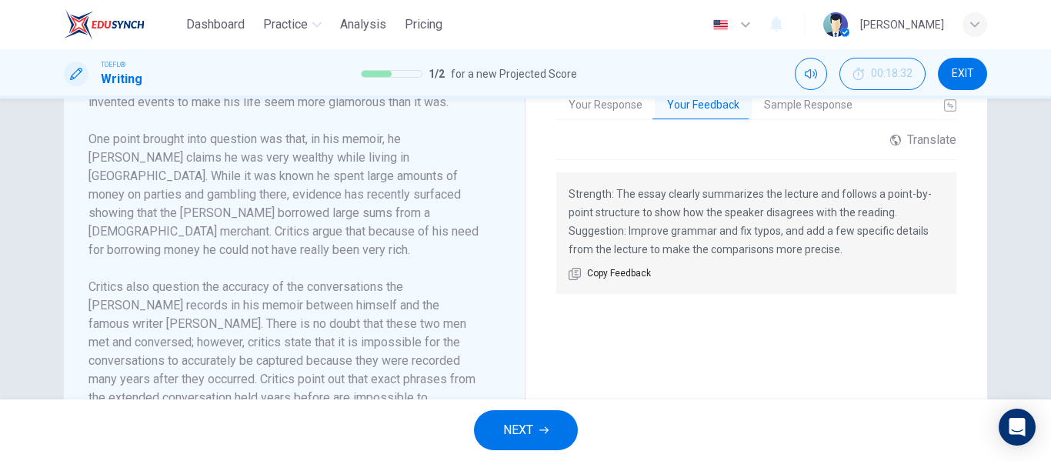
click at [596, 107] on button "Your Response" at bounding box center [605, 105] width 99 height 32
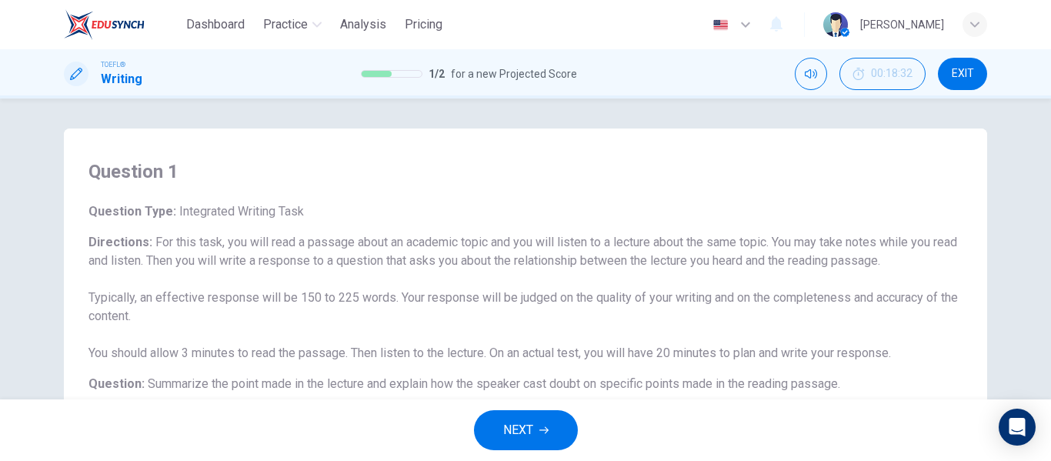
scroll to position [0, 0]
click at [957, 78] on span "EXIT" at bounding box center [963, 74] width 22 height 12
